Goal: Find specific page/section: Find specific page/section

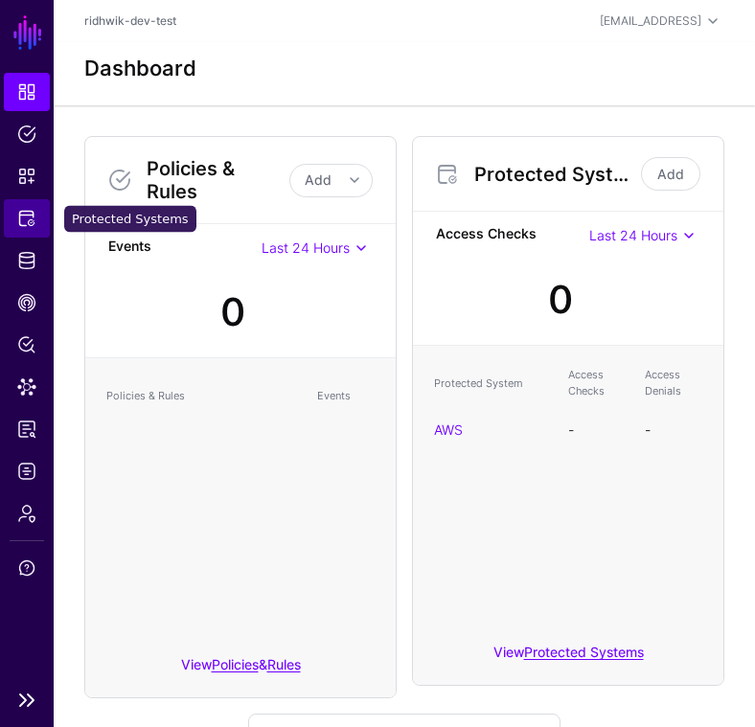
click at [36, 216] on link "Protected Systems" at bounding box center [27, 218] width 46 height 38
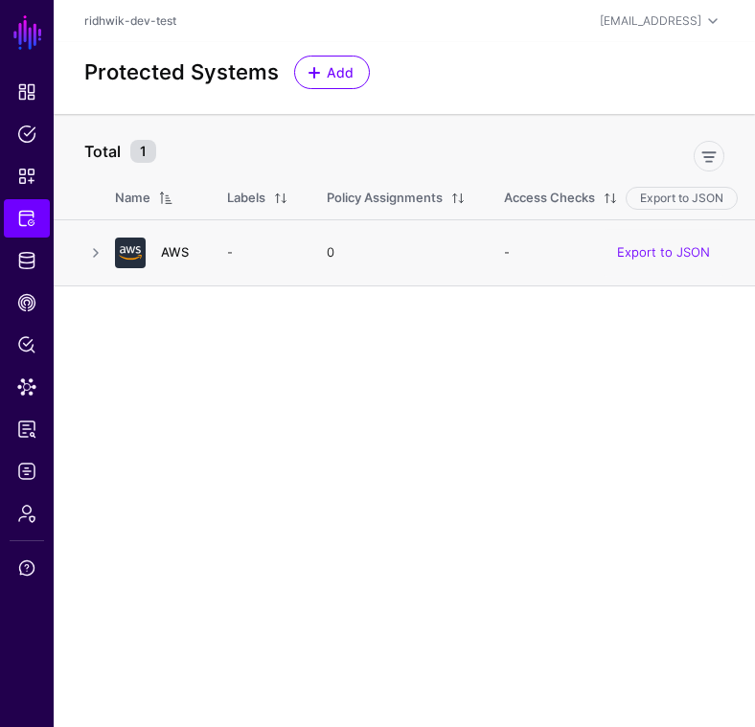
click at [176, 257] on link "AWS" at bounding box center [175, 251] width 28 height 15
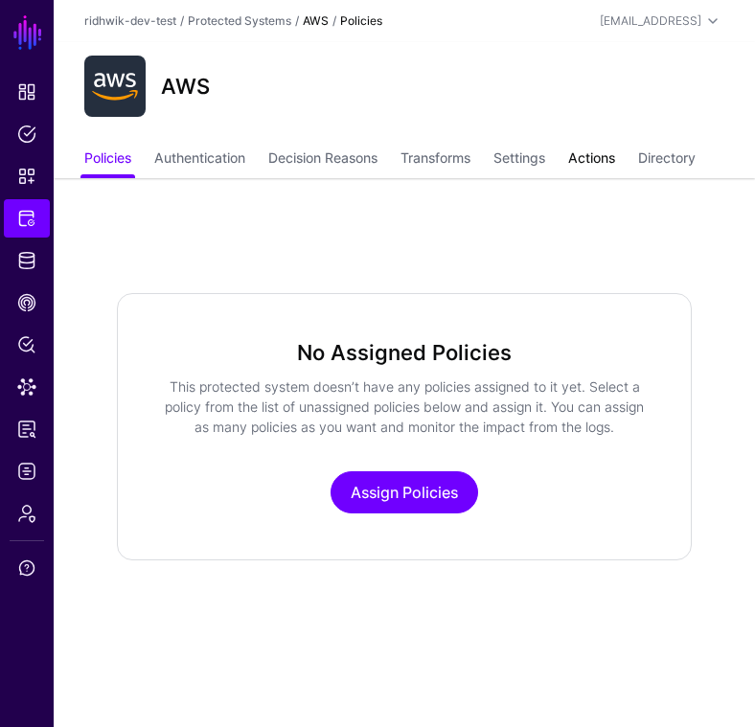
click at [588, 161] on link "Actions" at bounding box center [591, 160] width 47 height 36
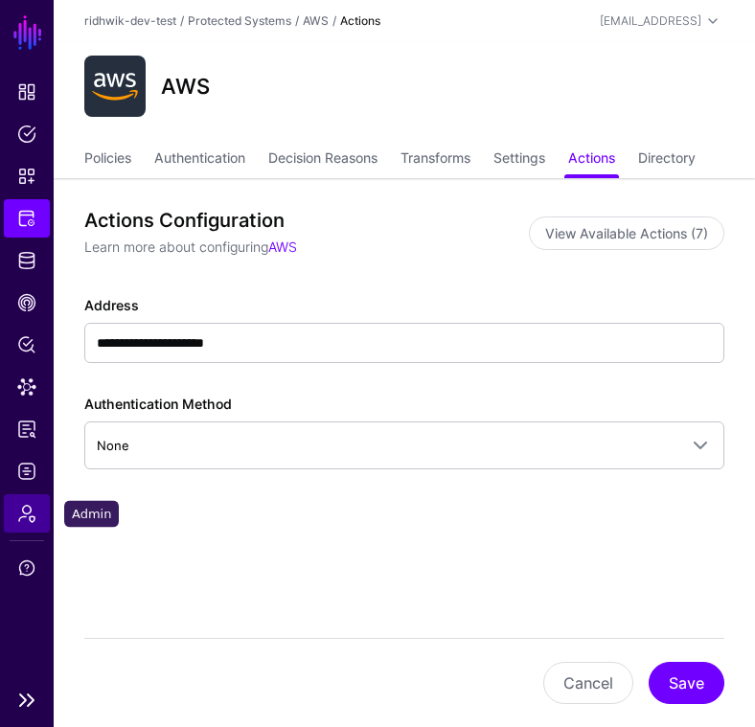
click at [22, 518] on span "Admin" at bounding box center [26, 513] width 19 height 19
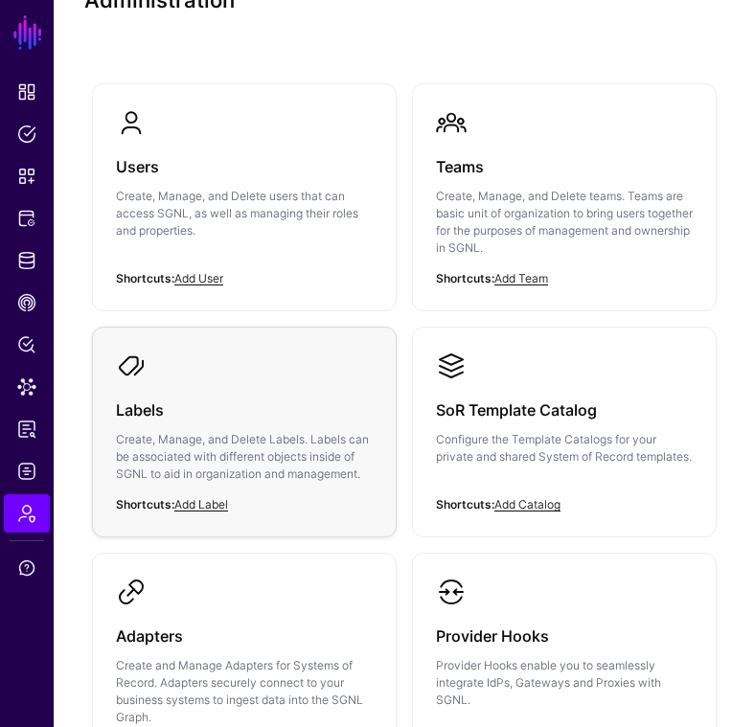
scroll to position [103, 0]
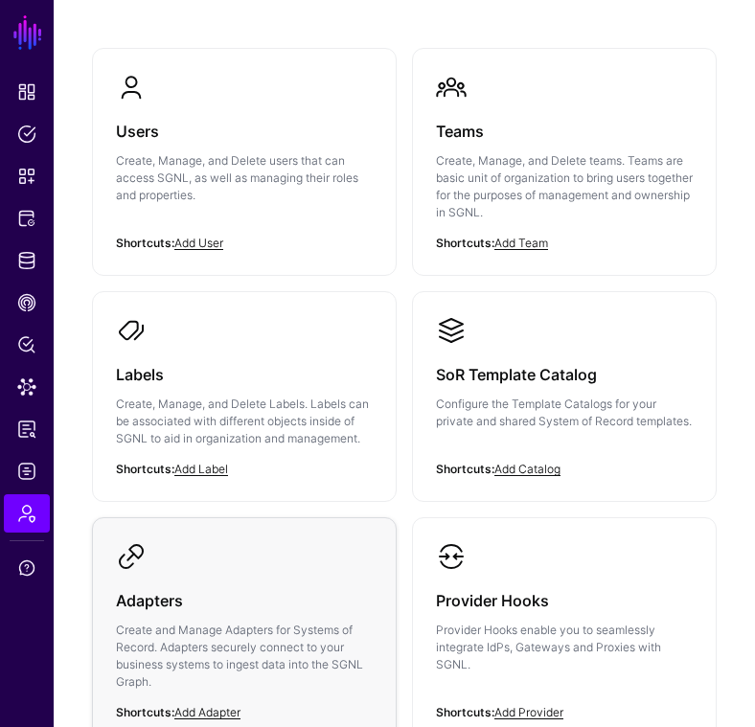
click at [277, 573] on div "Adapters Create and Manage Adapters for Systems of Record. Adapters securely co…" at bounding box center [244, 646] width 257 height 149
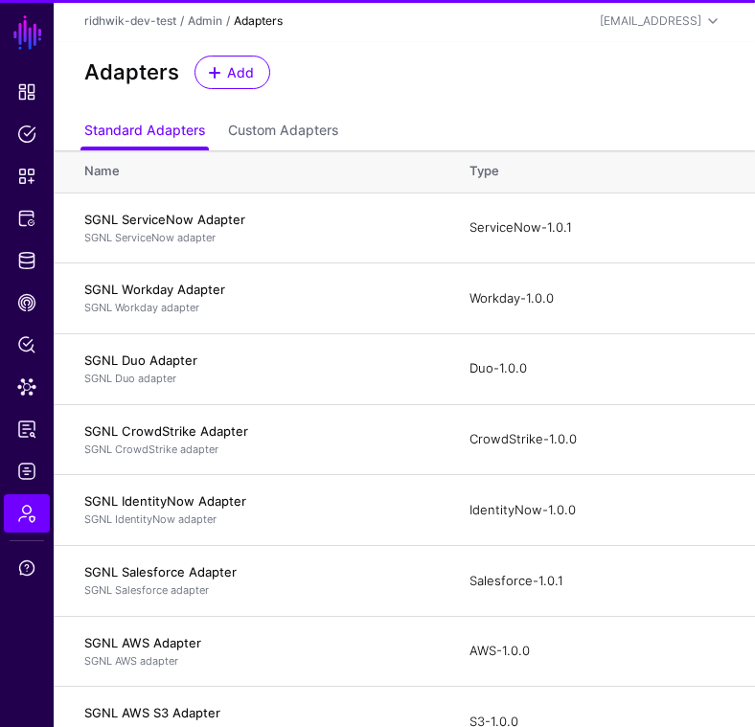
click at [277, 573] on h4 "SGNL Salesforce Adapter" at bounding box center [257, 571] width 347 height 17
